Goal: Task Accomplishment & Management: Manage account settings

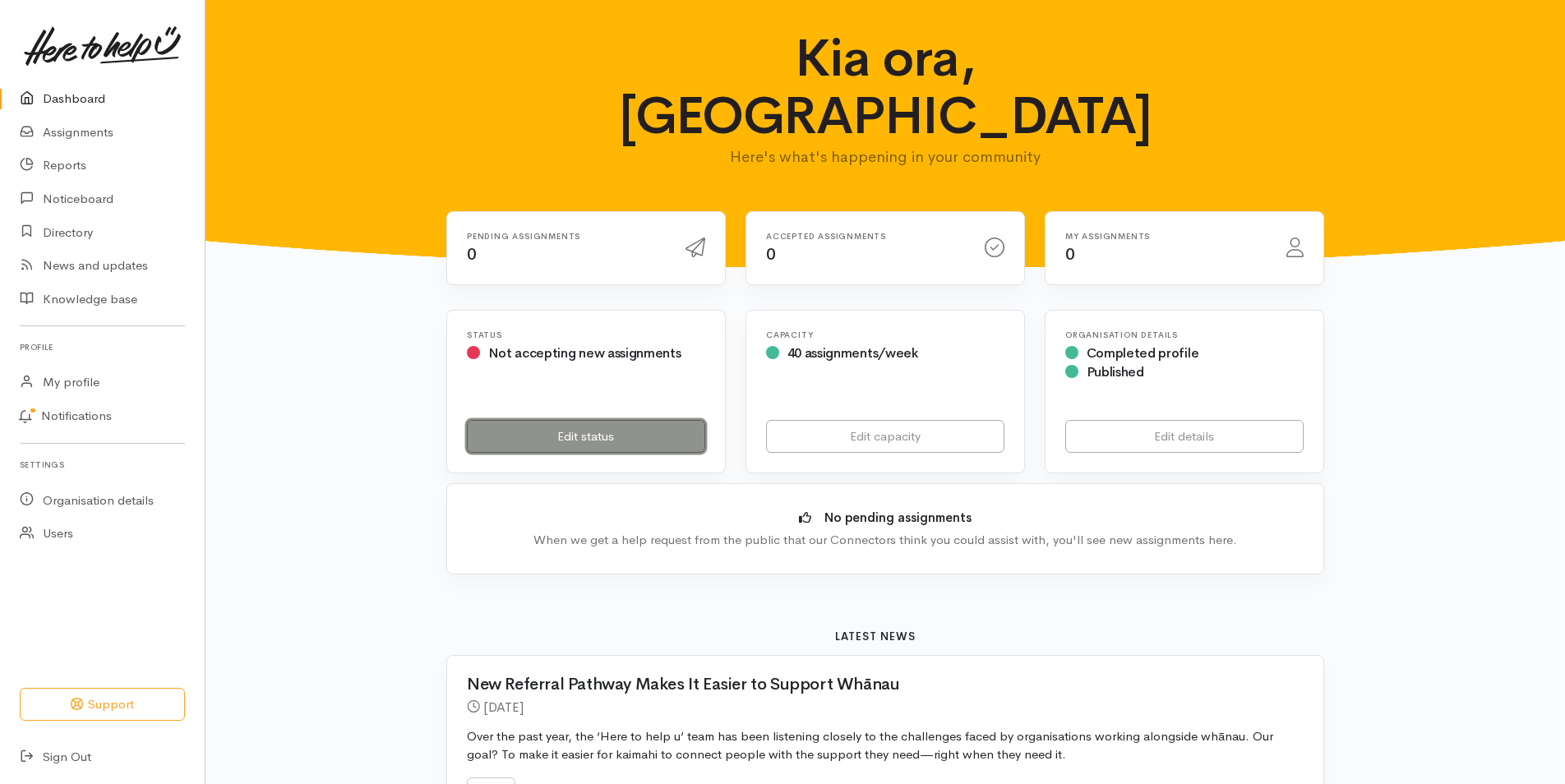
click at [615, 420] on link "Edit status" at bounding box center [586, 437] width 239 height 34
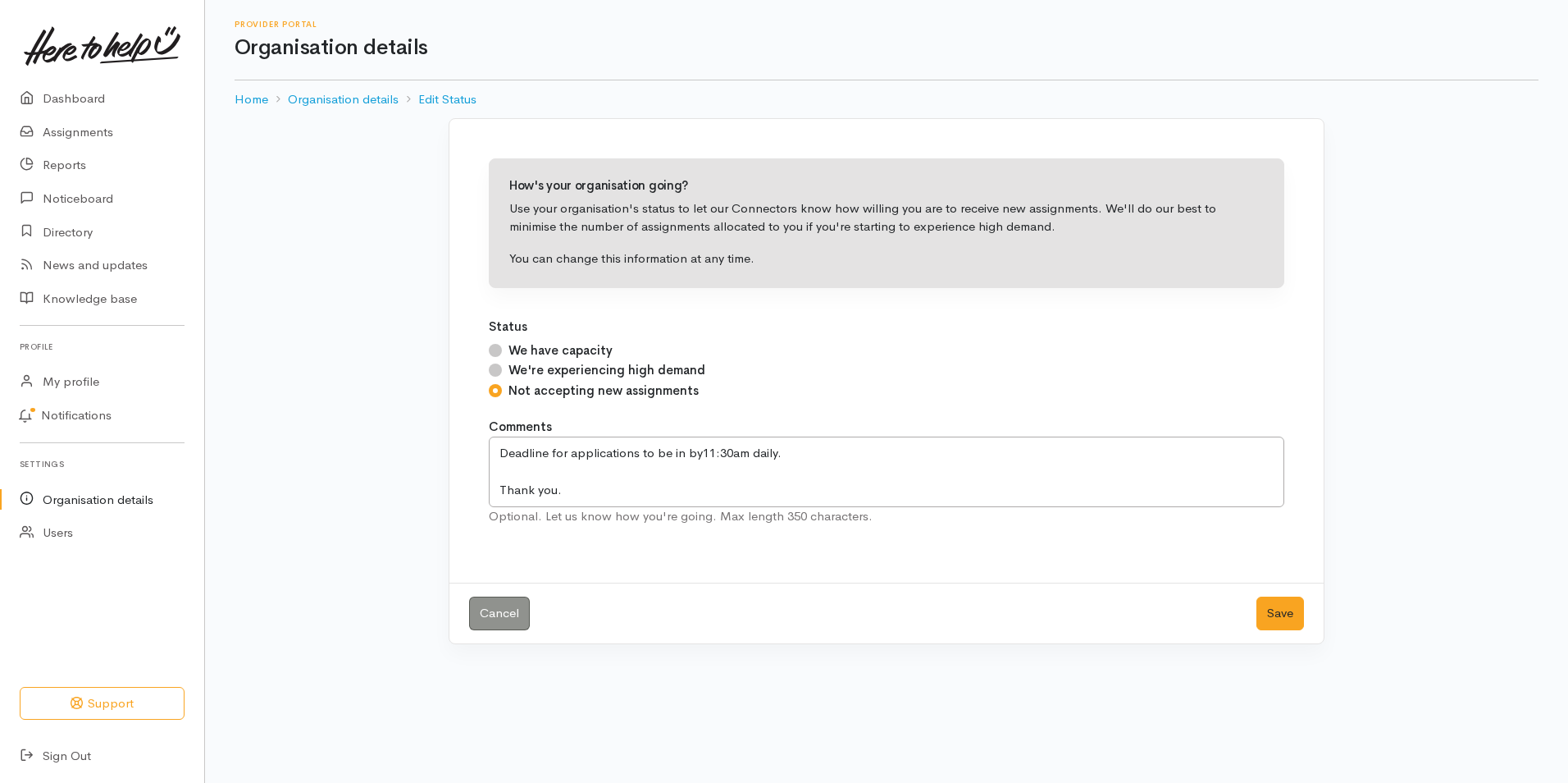
click at [495, 354] on input "We have capacity" at bounding box center [495, 350] width 13 height 13
radio input "true"
click at [1287, 627] on button "Save" at bounding box center [1279, 614] width 47 height 34
